Goal: Use online tool/utility: Utilize a website feature to perform a specific function

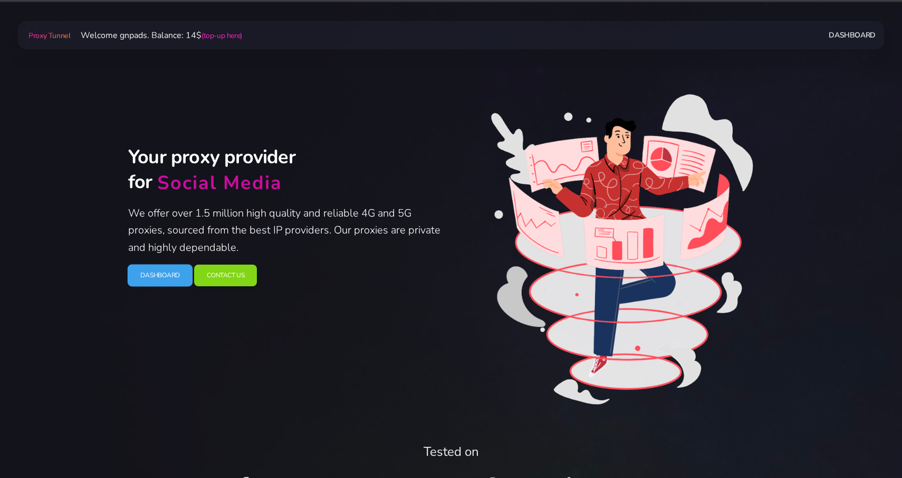
click at [169, 280] on link "Dashboard" at bounding box center [160, 275] width 65 height 22
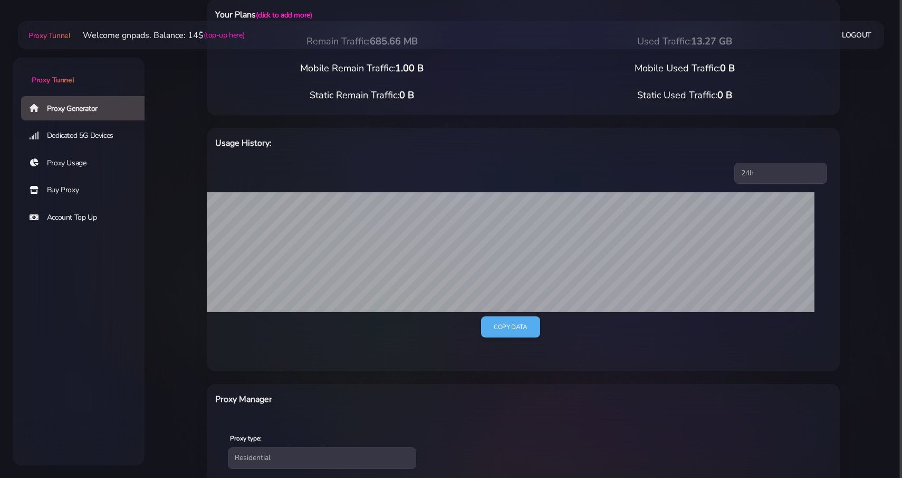
scroll to position [193, 0]
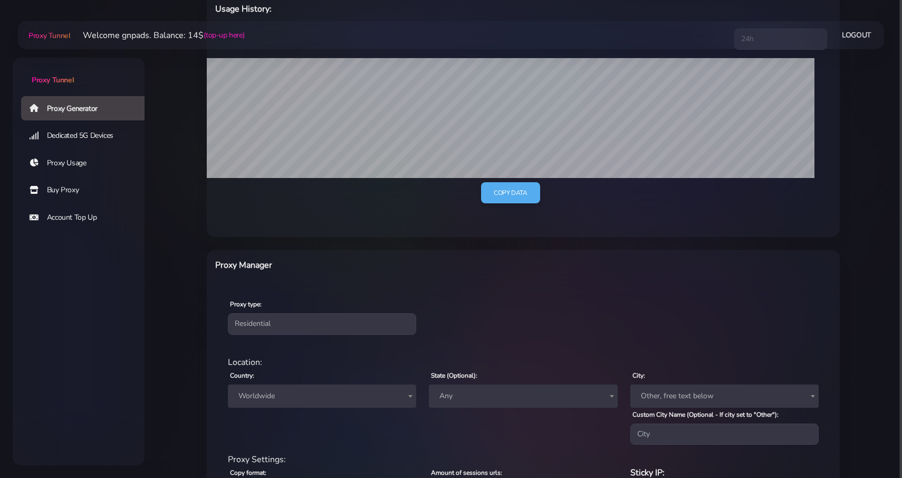
click at [289, 402] on span "Worldwide" at bounding box center [322, 395] width 176 height 15
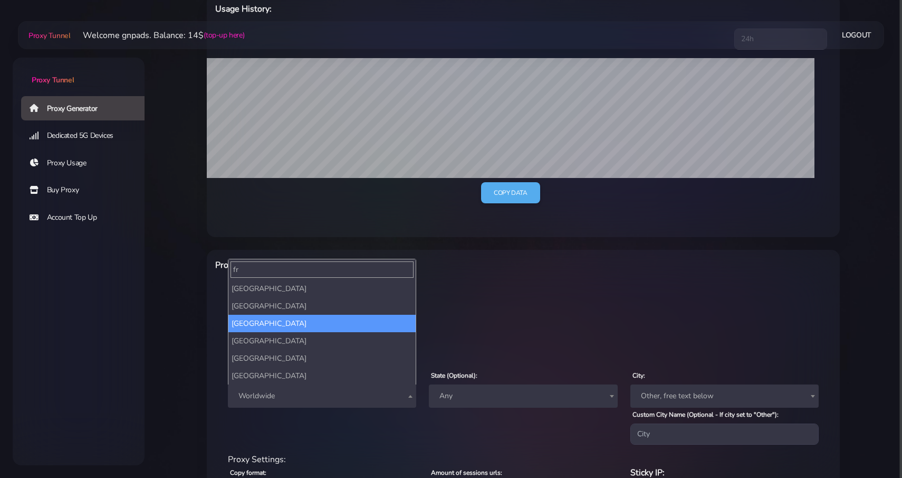
type input "fr"
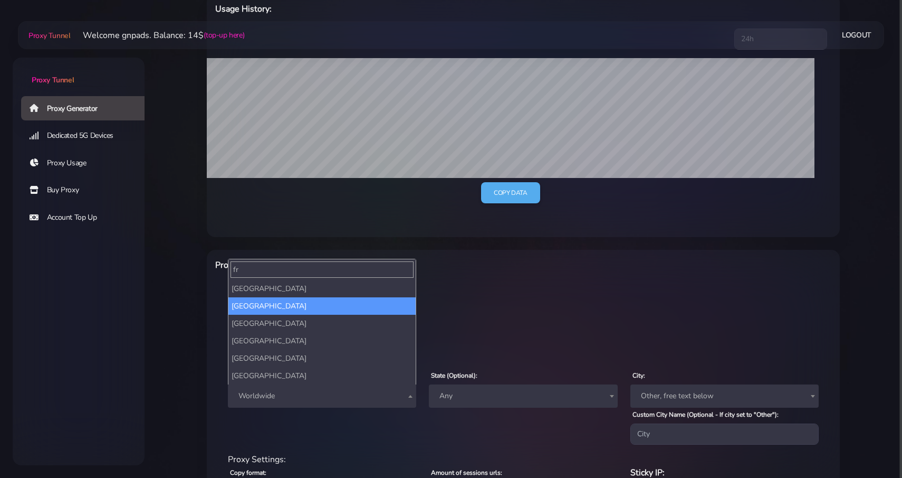
select select "FR"
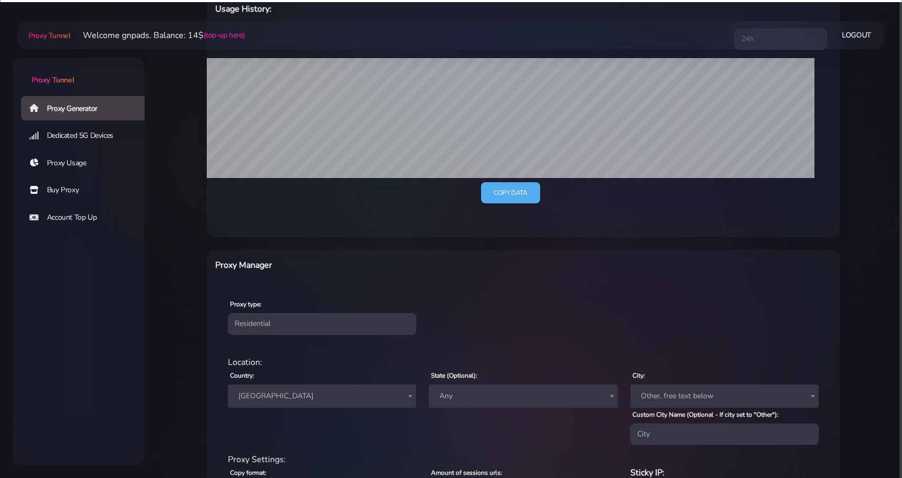
scroll to position [303, 0]
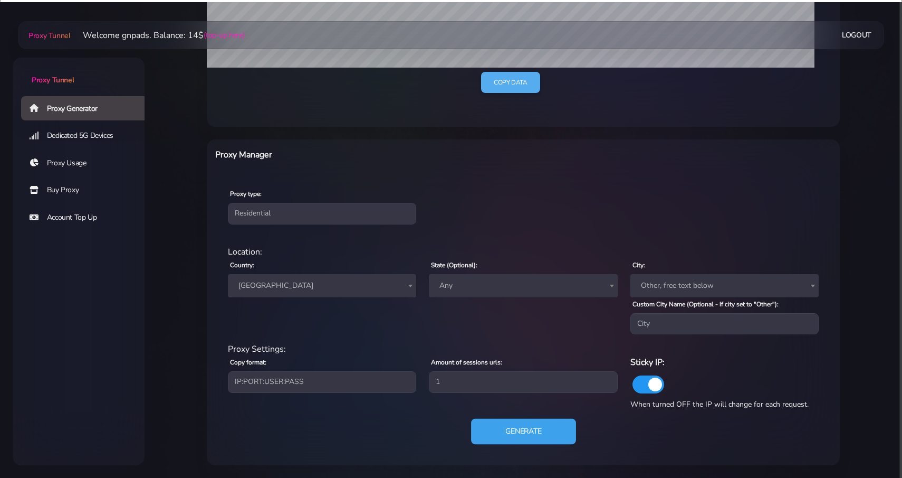
click at [519, 430] on button "Generate" at bounding box center [523, 432] width 105 height 26
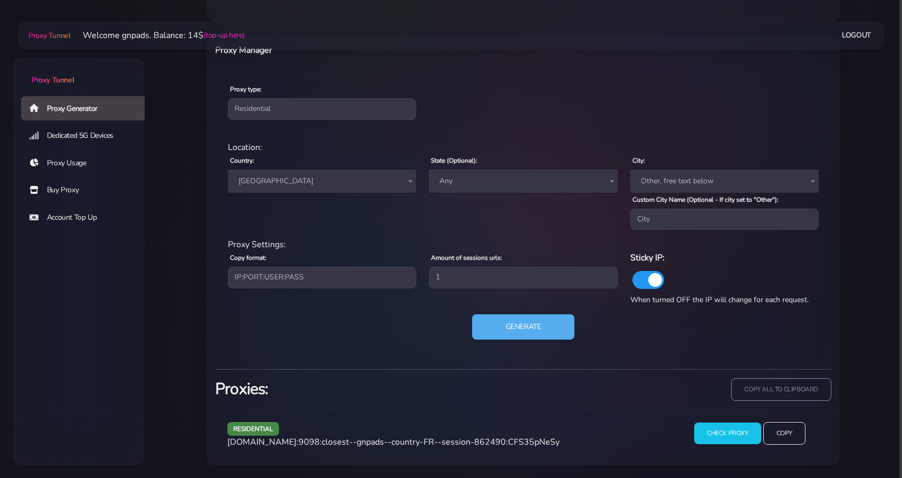
scroll to position [407, 0]
click at [521, 293] on div "Amount of sessions urls: 1" at bounding box center [523, 274] width 201 height 46
click at [522, 328] on button "Generate" at bounding box center [523, 328] width 105 height 26
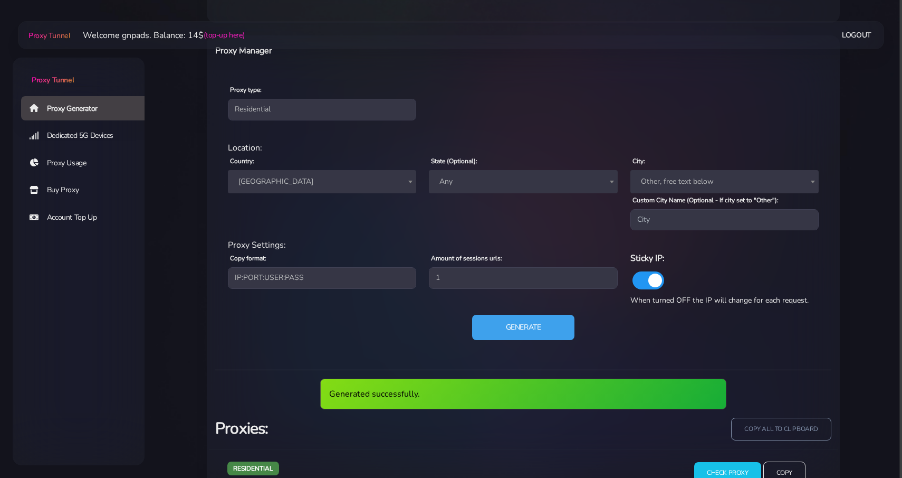
scroll to position [446, 0]
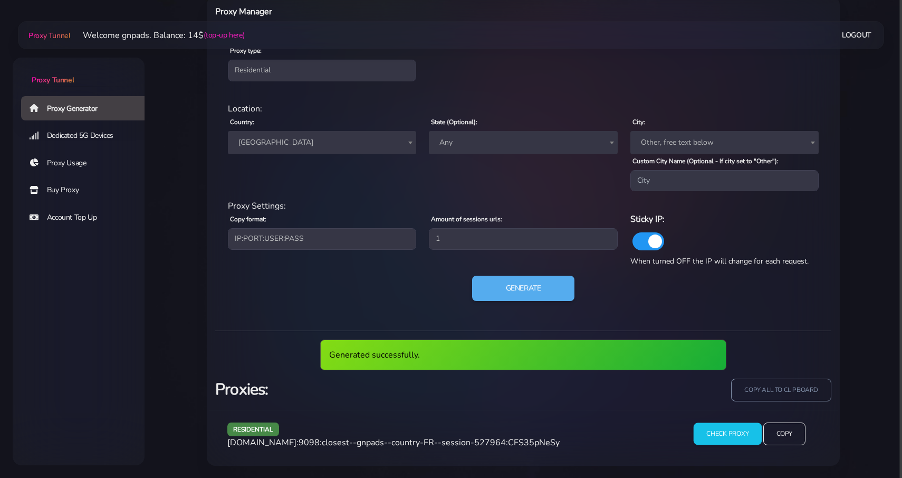
click at [723, 433] on input "Check Proxy" at bounding box center [728, 434] width 68 height 22
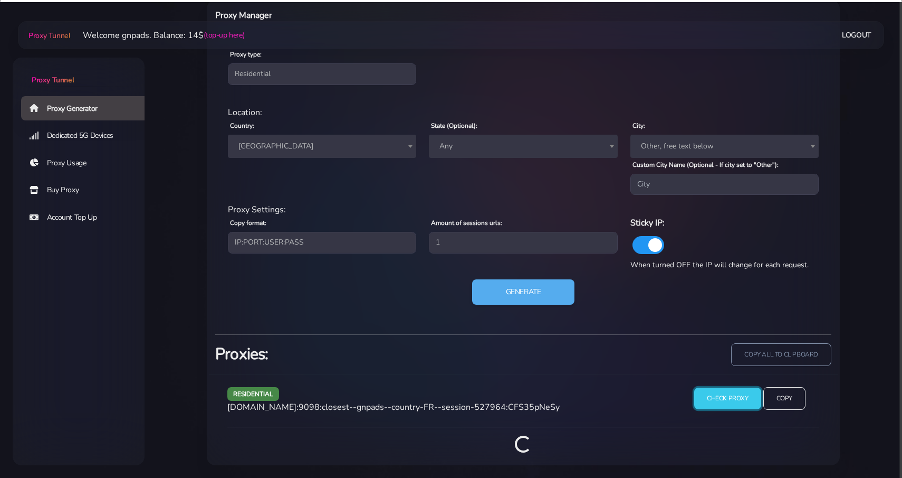
scroll to position [495, 0]
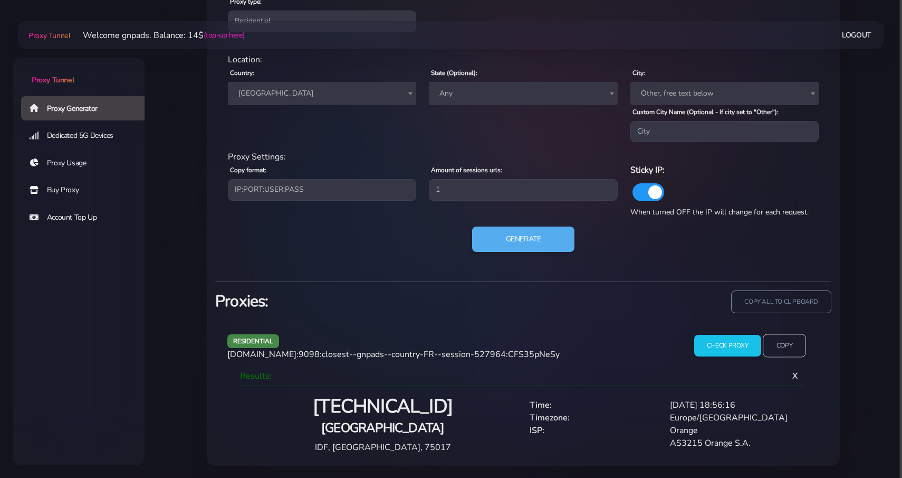
click at [783, 346] on input "Copy" at bounding box center [784, 345] width 43 height 23
